Goal: Transaction & Acquisition: Purchase product/service

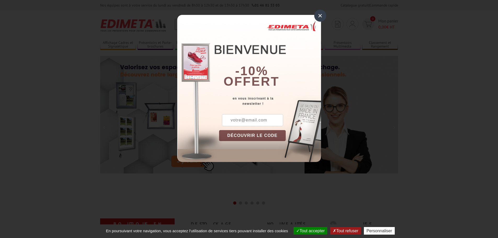
click at [321, 14] on div "×" at bounding box center [320, 16] width 12 height 12
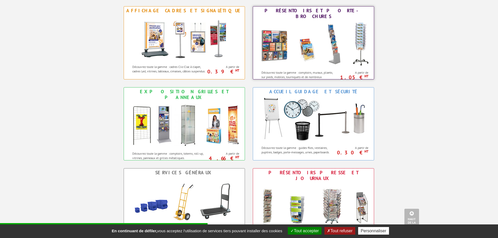
scroll to position [235, 0]
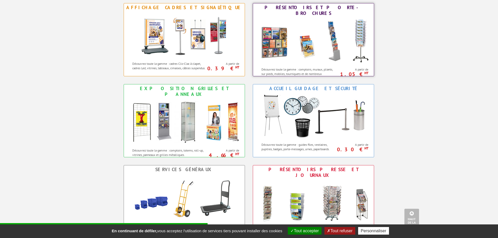
click at [310, 31] on img at bounding box center [313, 41] width 115 height 47
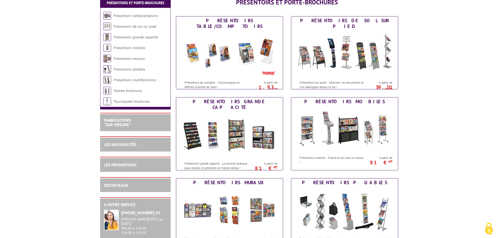
scroll to position [131, 0]
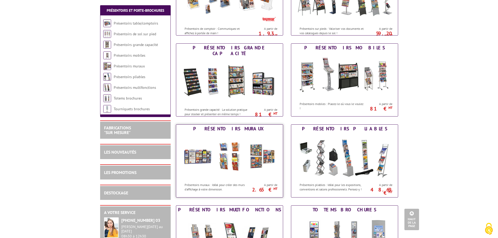
click at [197, 150] on img at bounding box center [229, 156] width 97 height 47
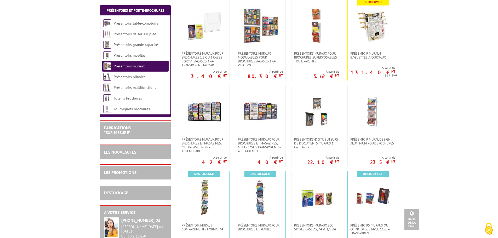
scroll to position [209, 0]
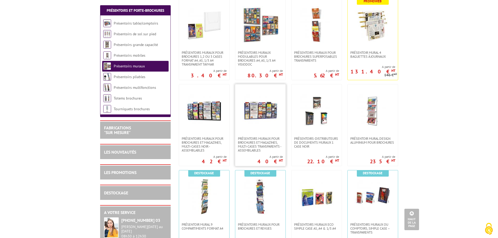
click at [268, 119] on img at bounding box center [260, 110] width 37 height 37
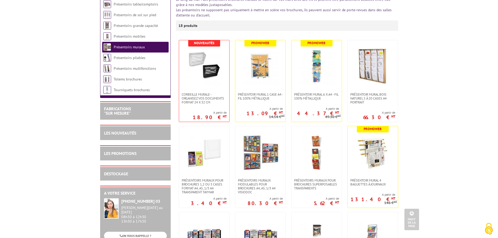
scroll to position [52, 0]
